Goal: Task Accomplishment & Management: Use online tool/utility

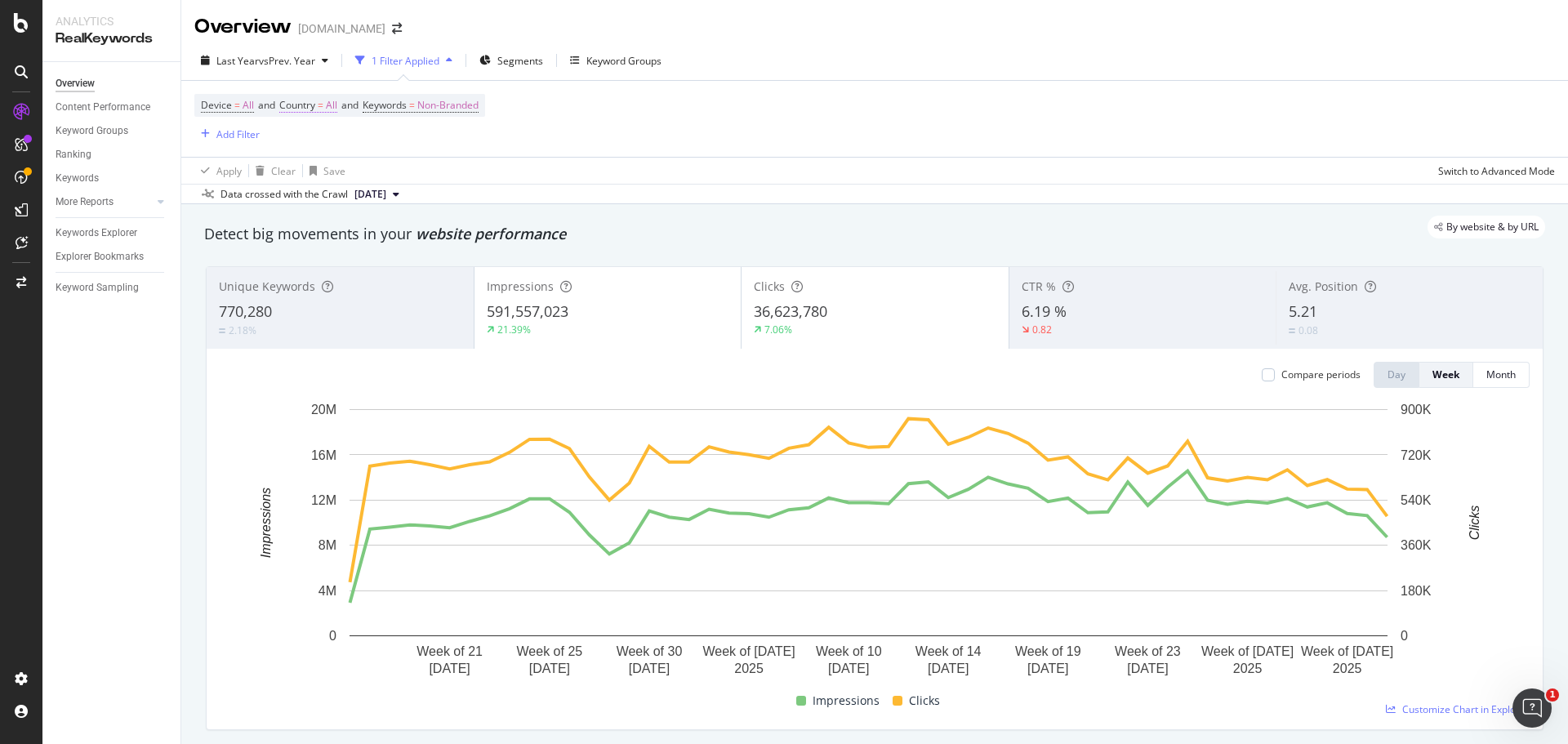
scroll to position [81, 0]
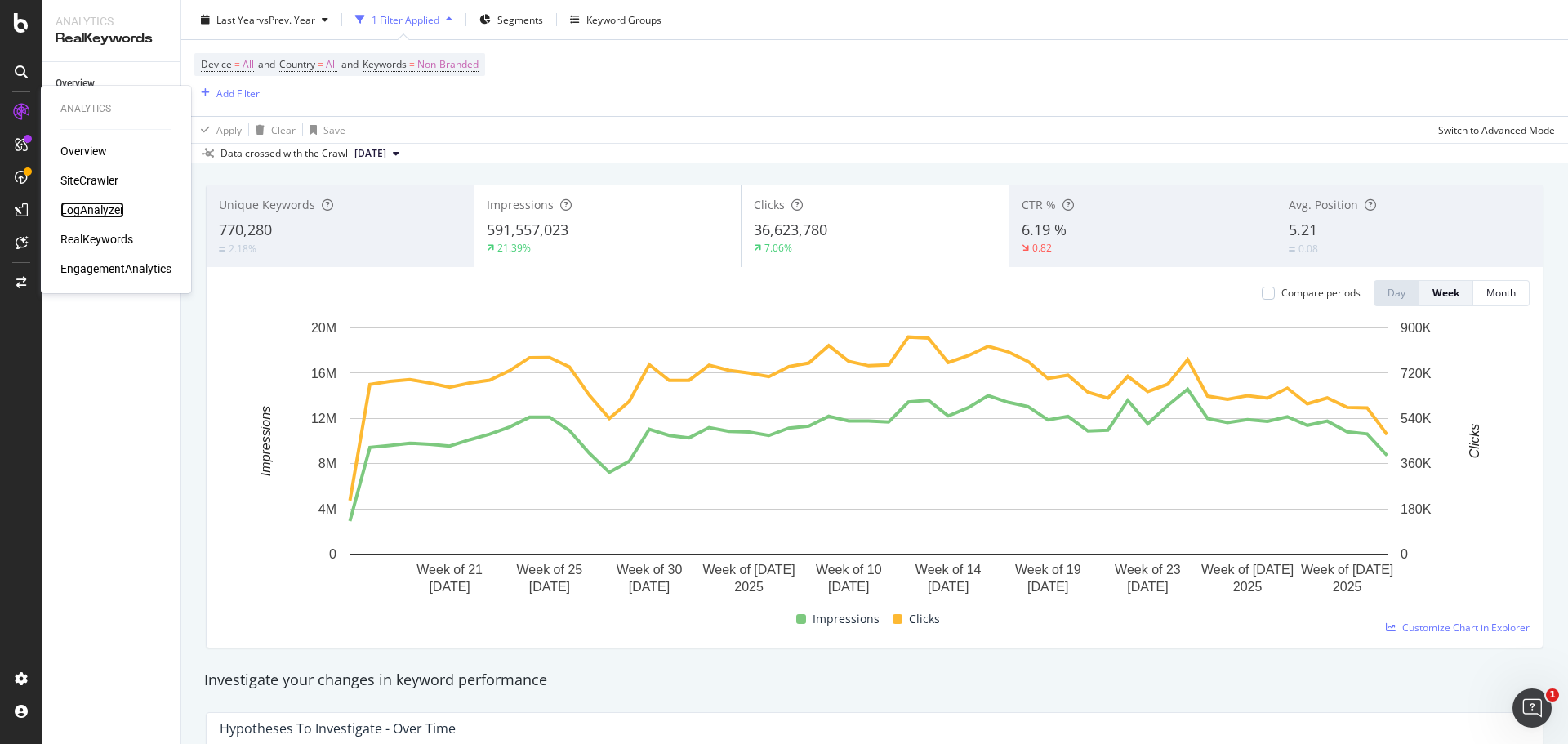
click at [103, 206] on div "LogAnalyzer" at bounding box center [92, 210] width 63 height 16
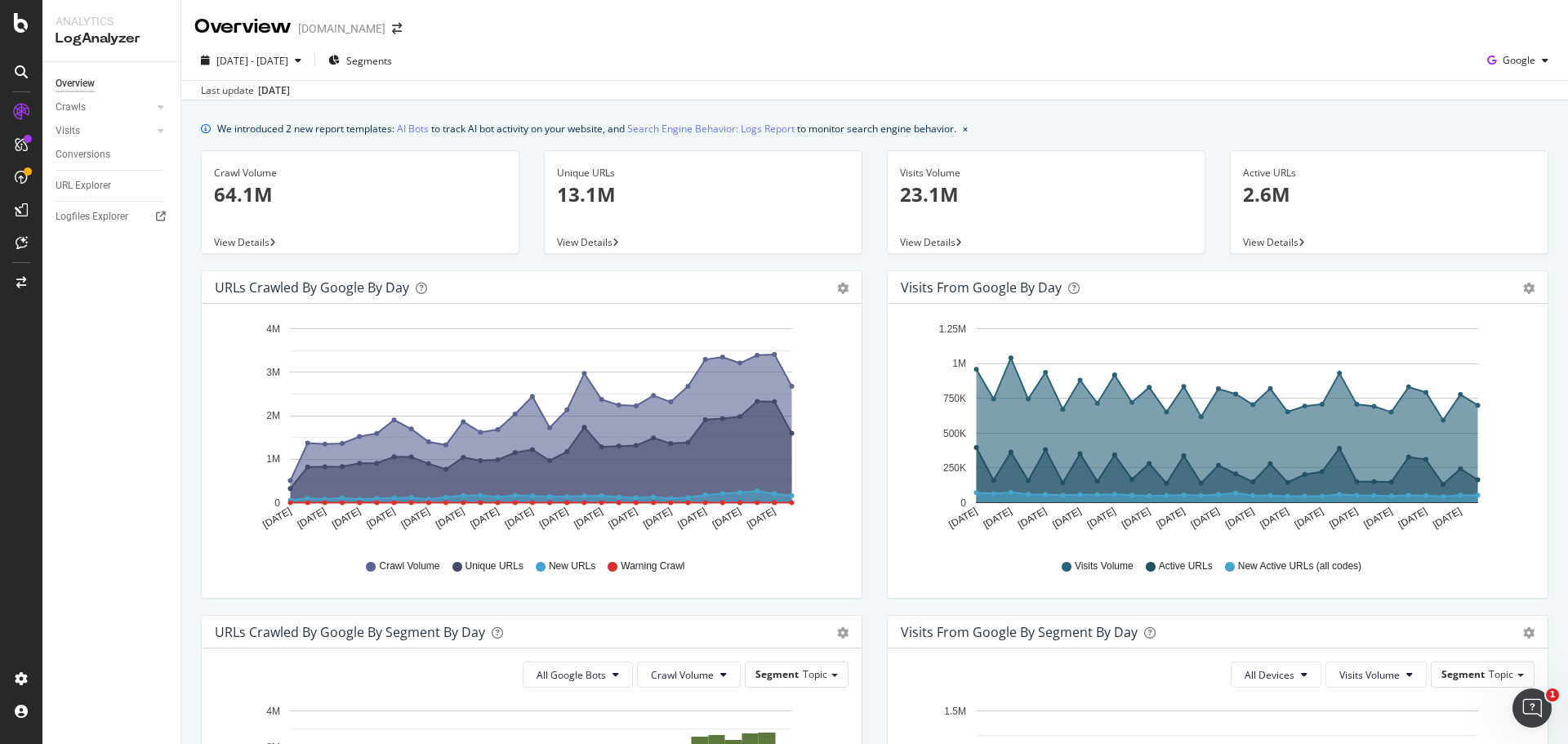
click at [151, 405] on div "Overview Crawls Daily Distribution Segments Distribution HTTP Codes Resources V…" at bounding box center [112, 404] width 138 height 682
click at [1510, 69] on div "Google" at bounding box center [1517, 60] width 74 height 24
click at [1532, 151] on span "OpenAI" at bounding box center [1518, 154] width 61 height 14
